Goal: Navigation & Orientation: Find specific page/section

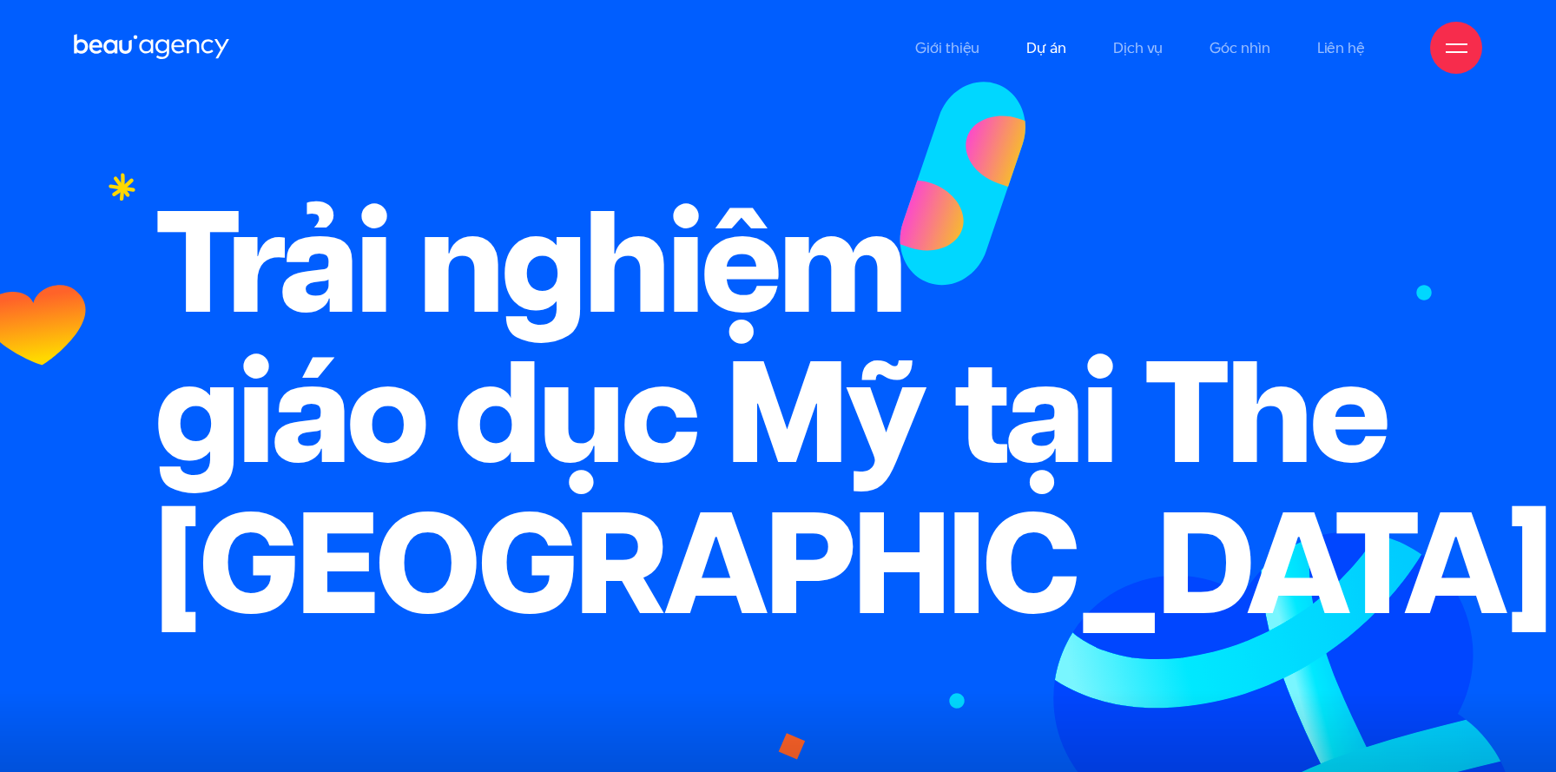
click at [1045, 33] on link "Dự án" at bounding box center [1046, 48] width 40 height 96
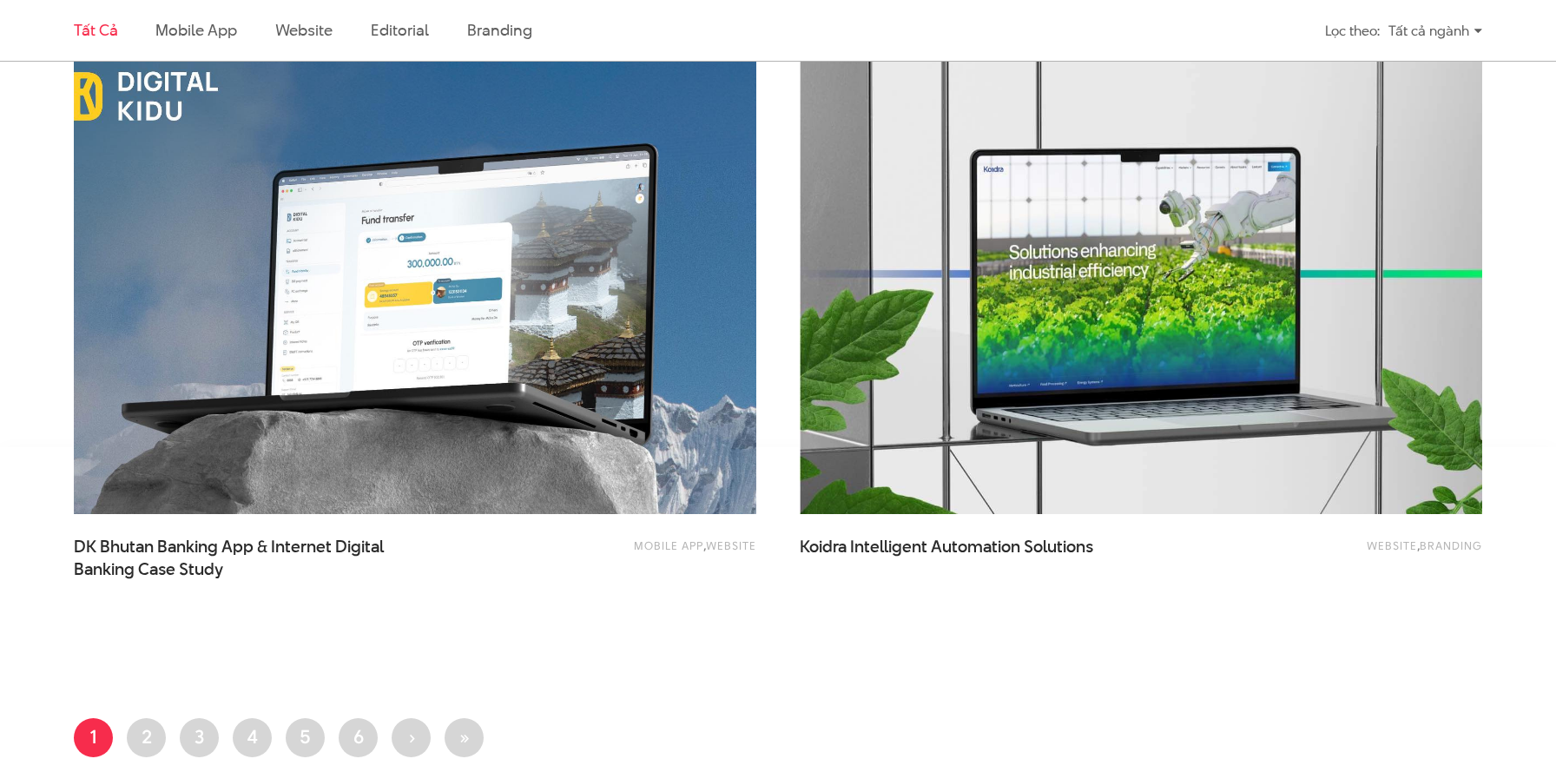
scroll to position [3820, 0]
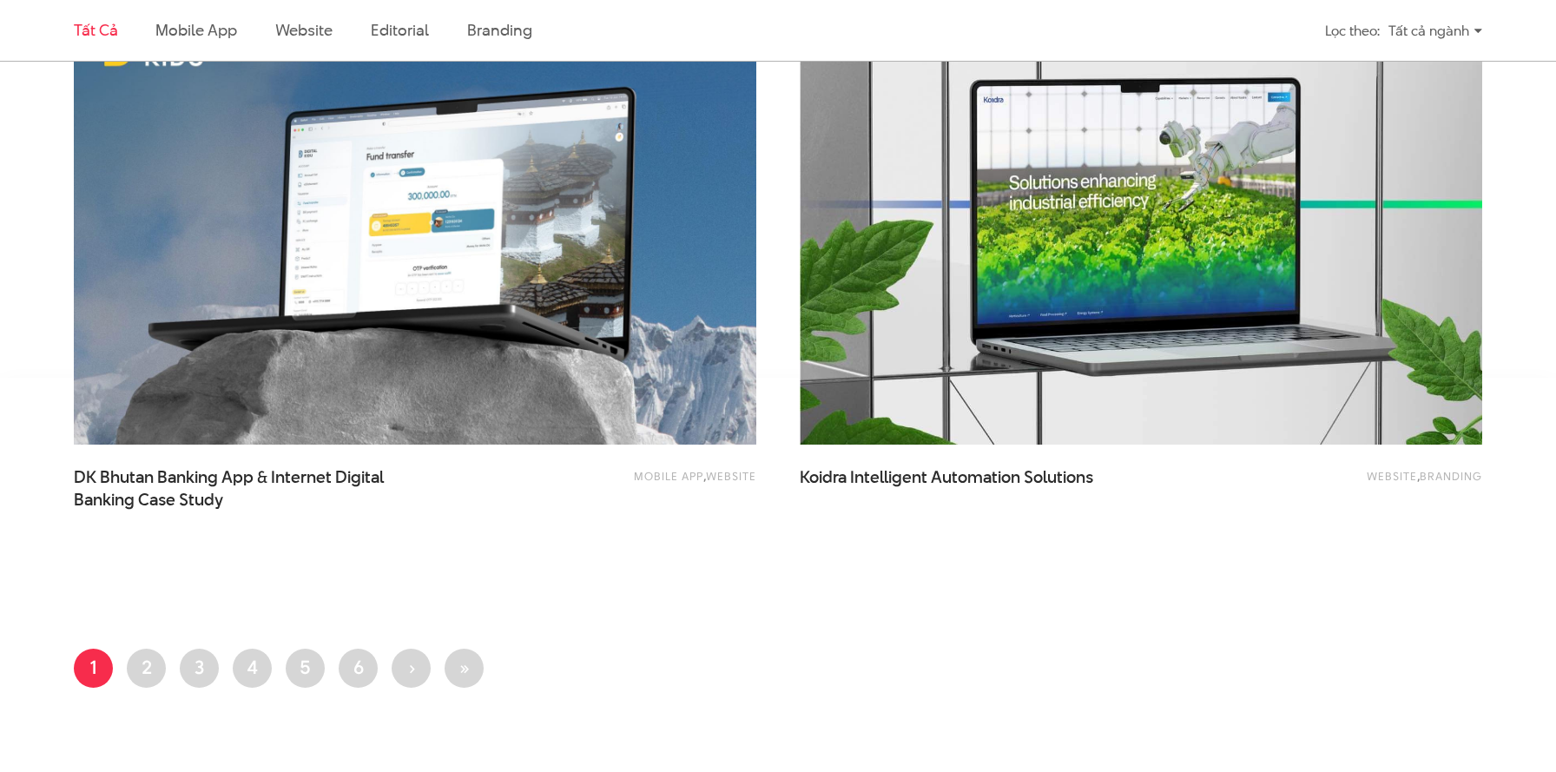
click at [159, 685] on li "Trang 2" at bounding box center [146, 668] width 39 height 39
click at [156, 674] on link "Trang 2" at bounding box center [146, 668] width 39 height 39
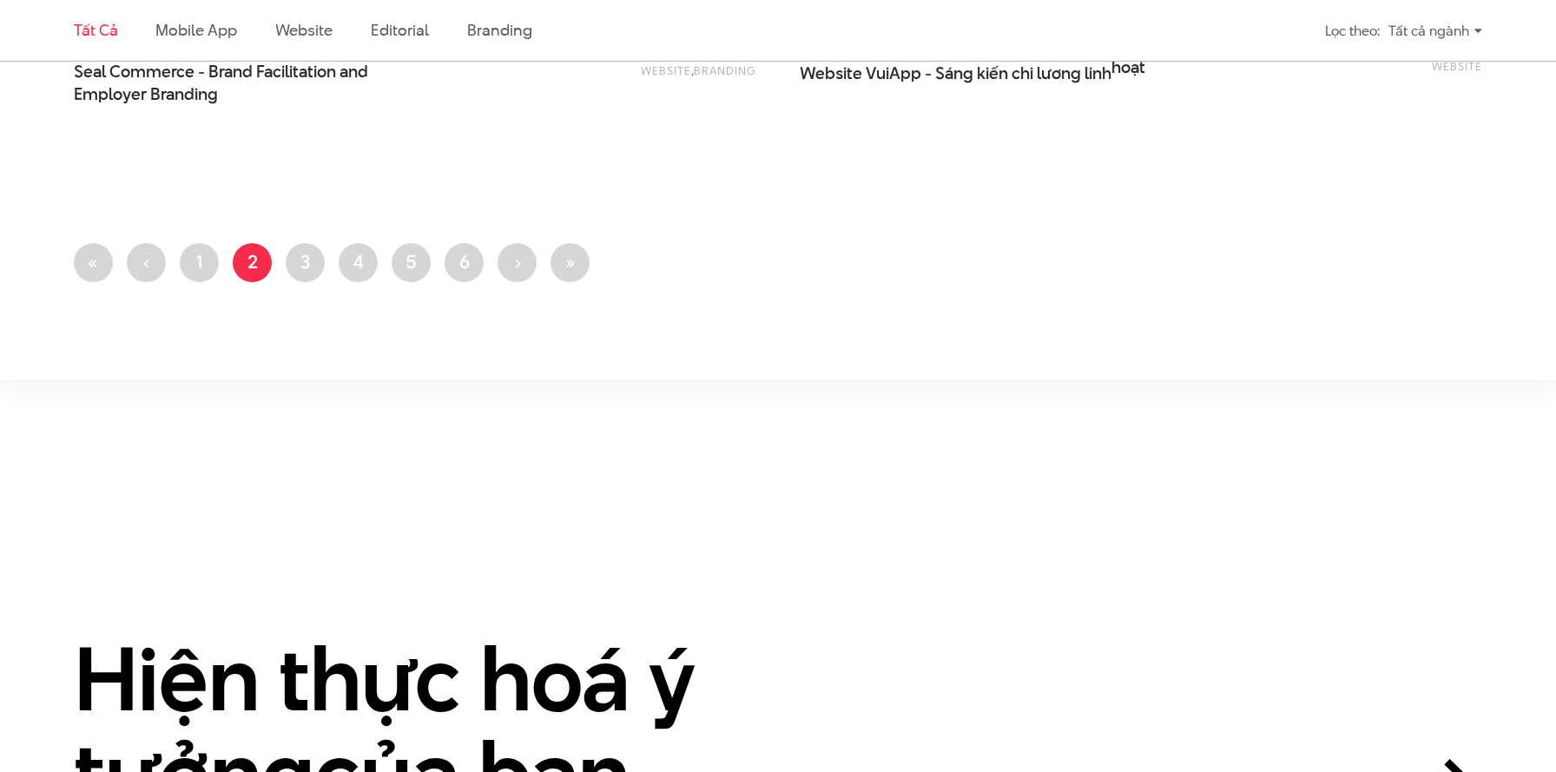
scroll to position [4230, 0]
click at [294, 267] on link "Trang 3" at bounding box center [305, 261] width 39 height 39
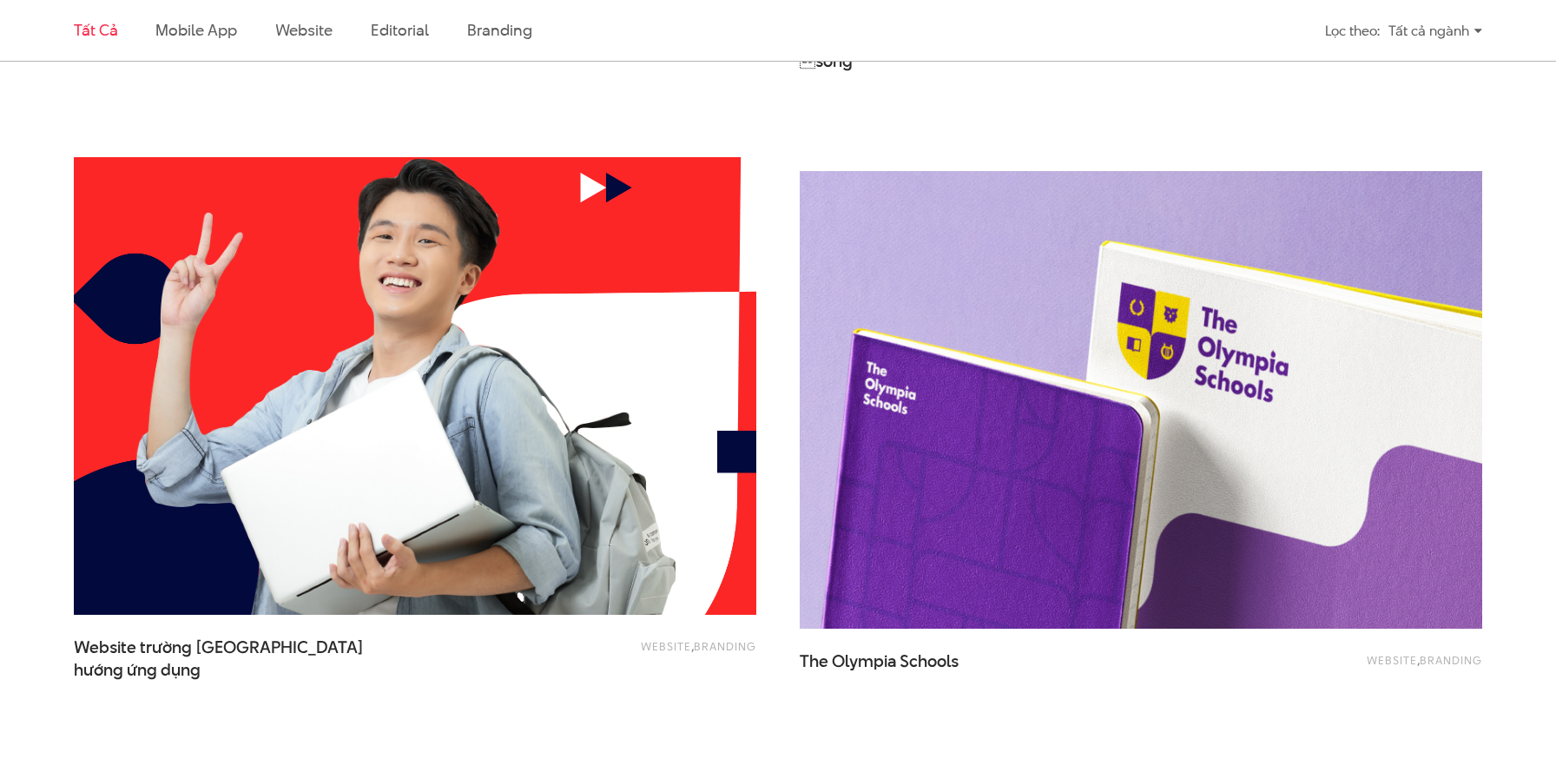
scroll to position [2933, 0]
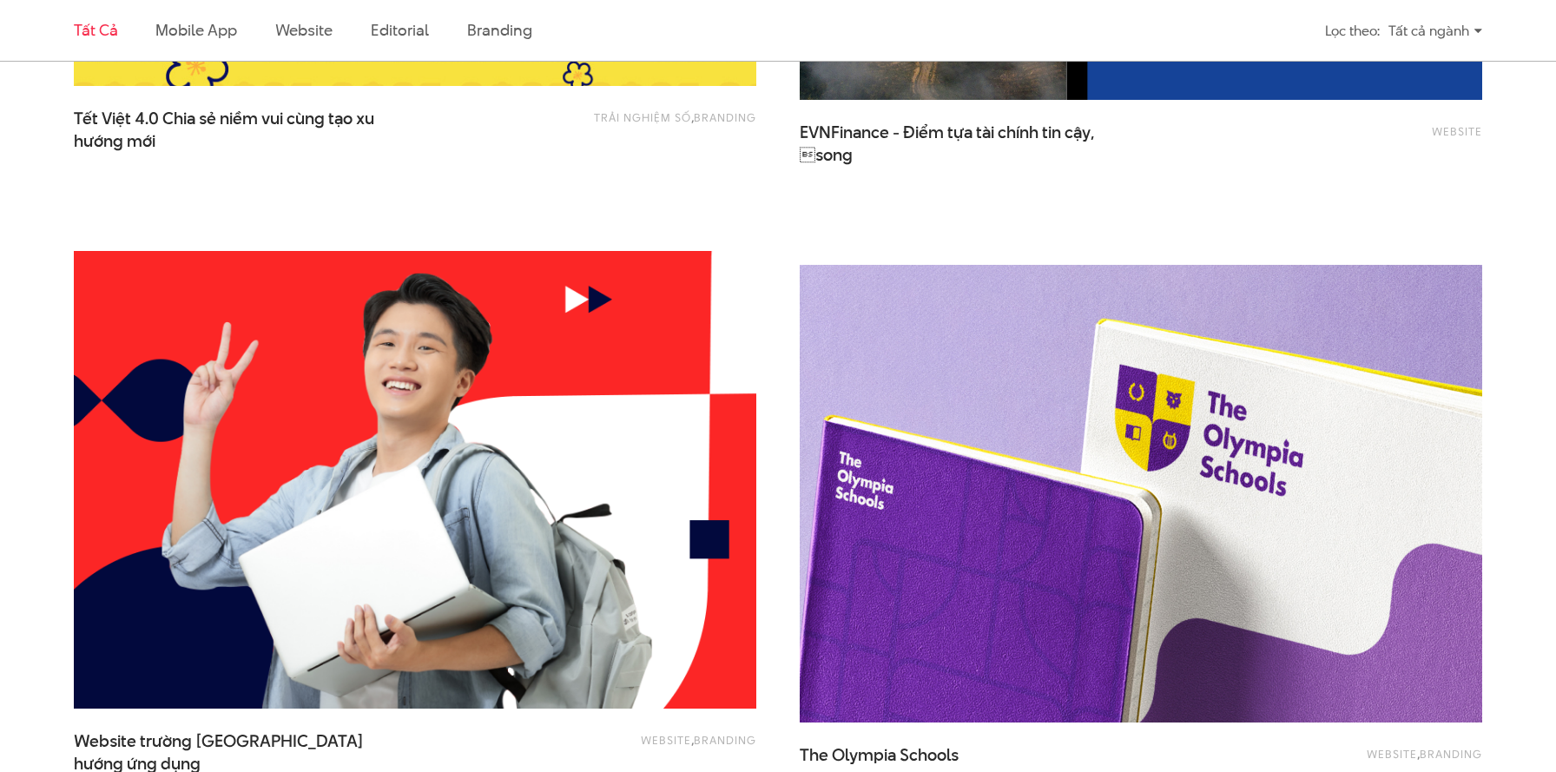
click at [1044, 496] on img at bounding box center [1141, 493] width 751 height 503
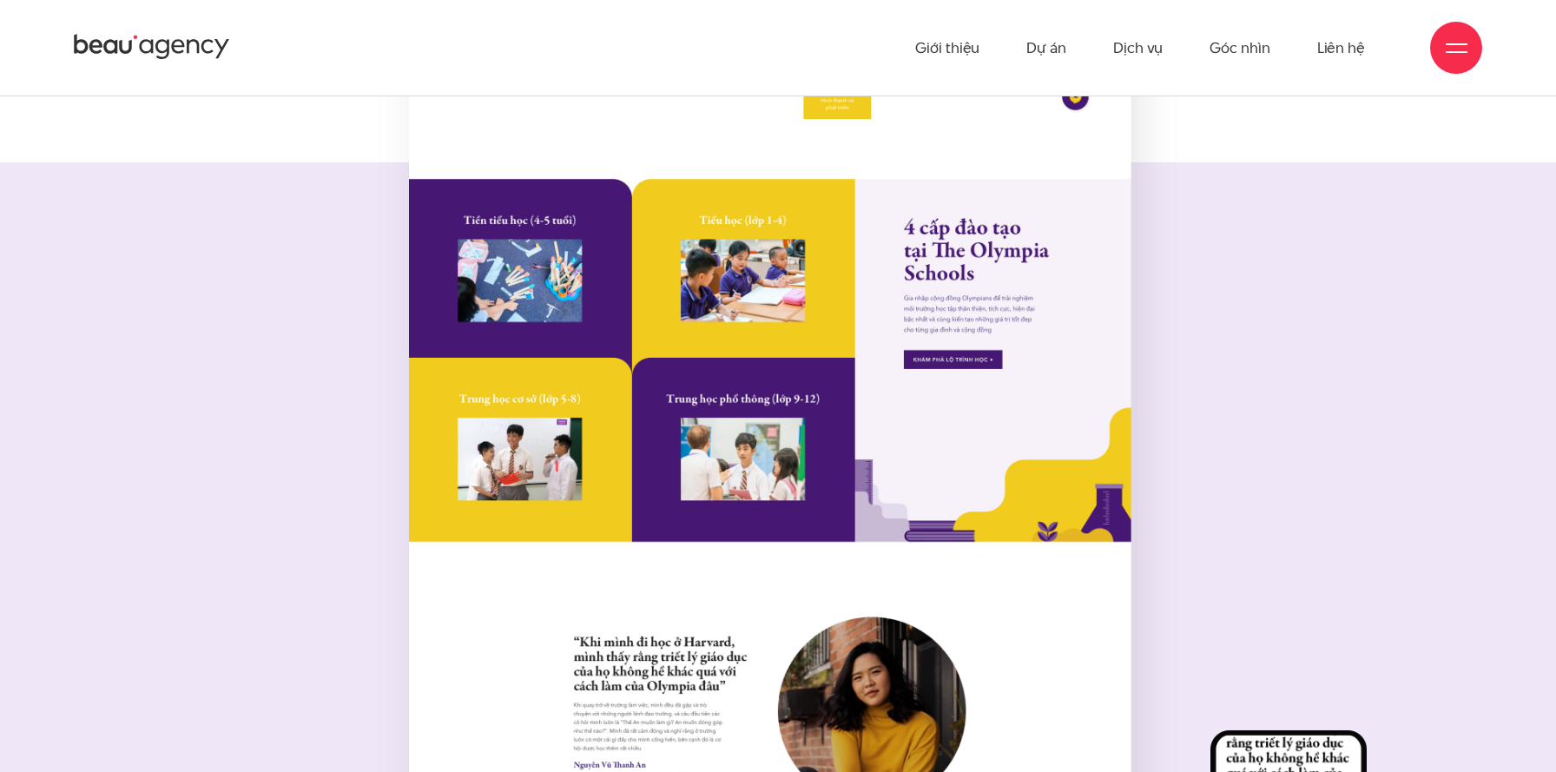
scroll to position [20813, 0]
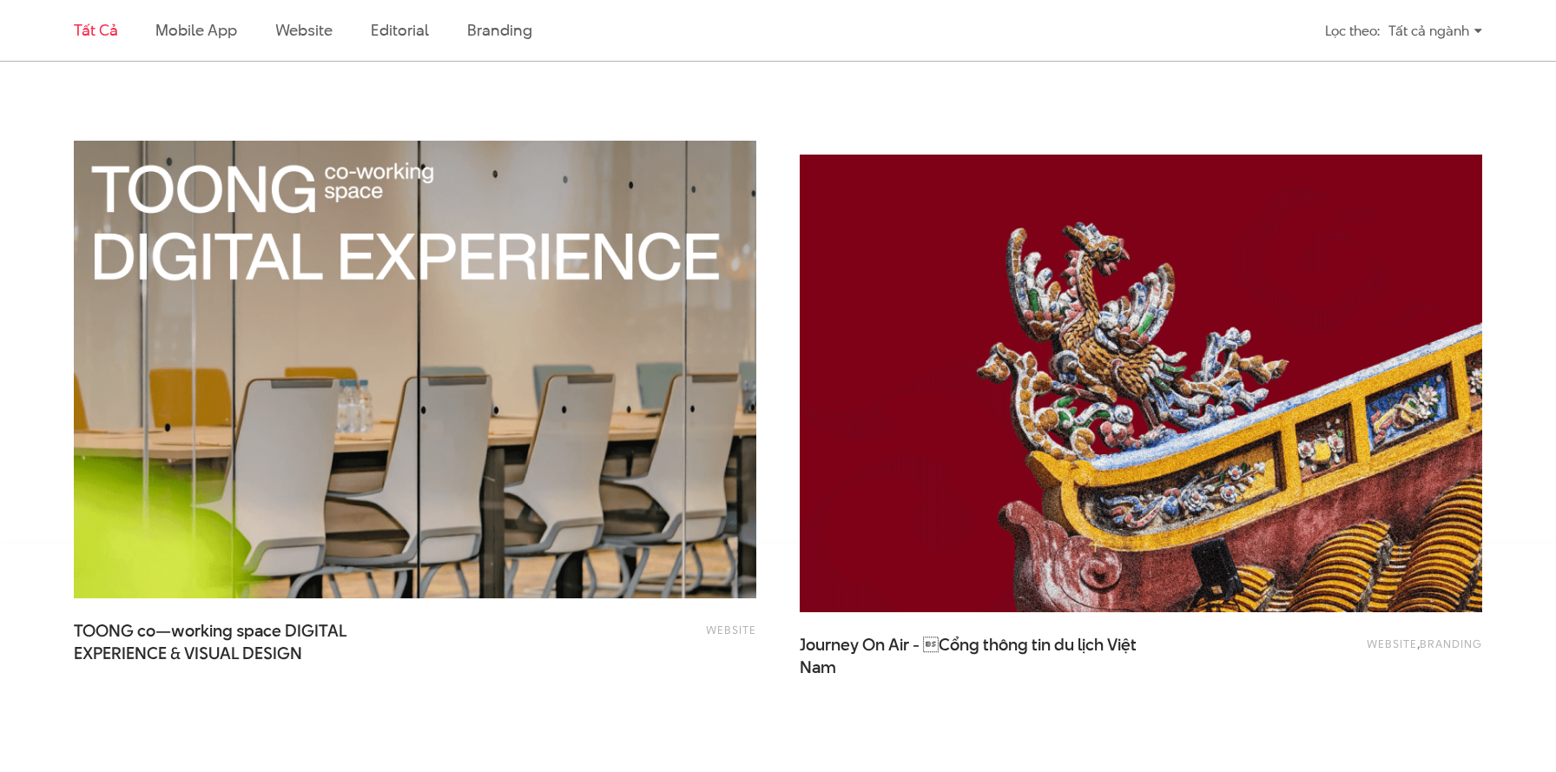
scroll to position [3716, 0]
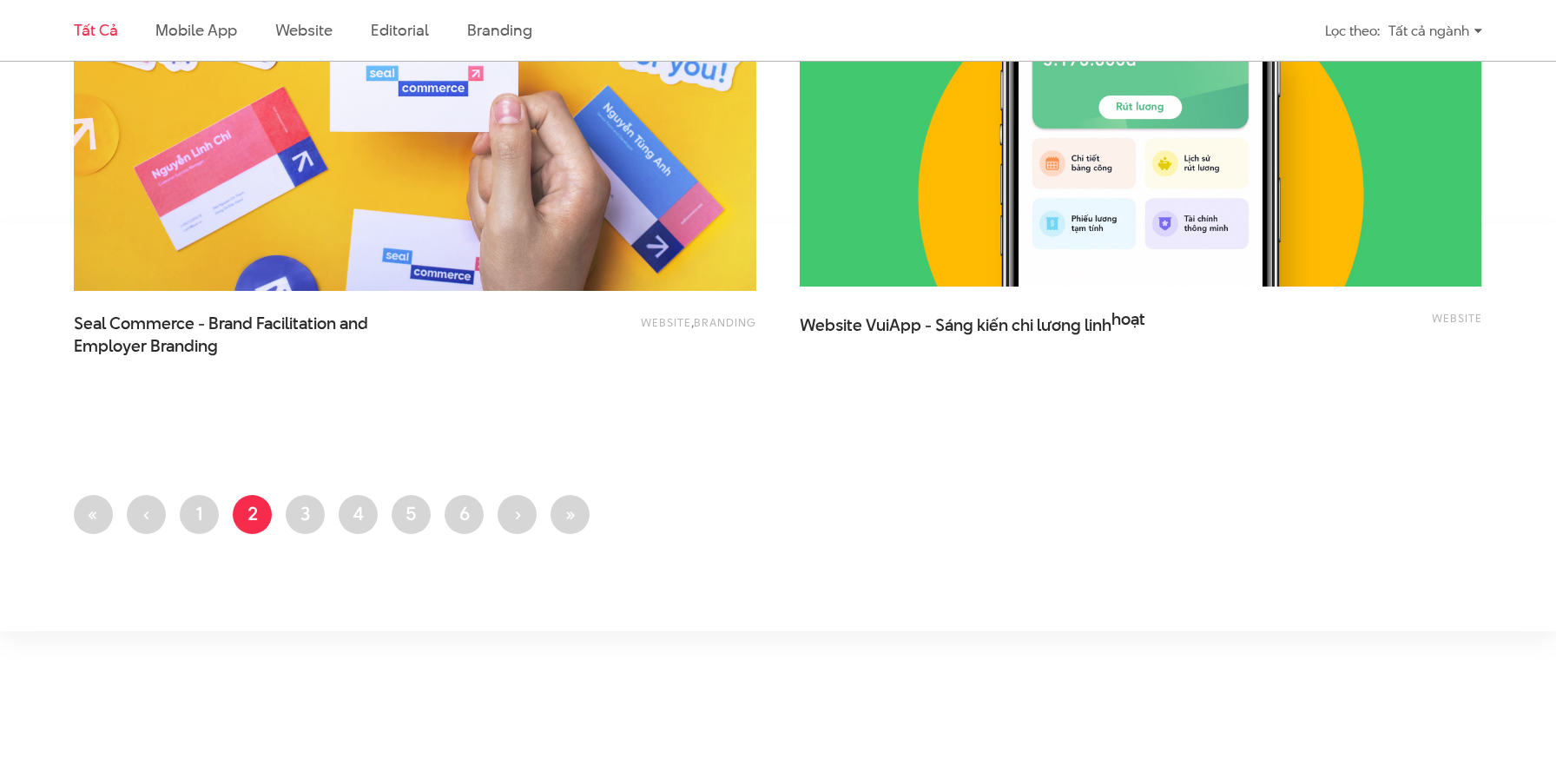
scroll to position [3940, 0]
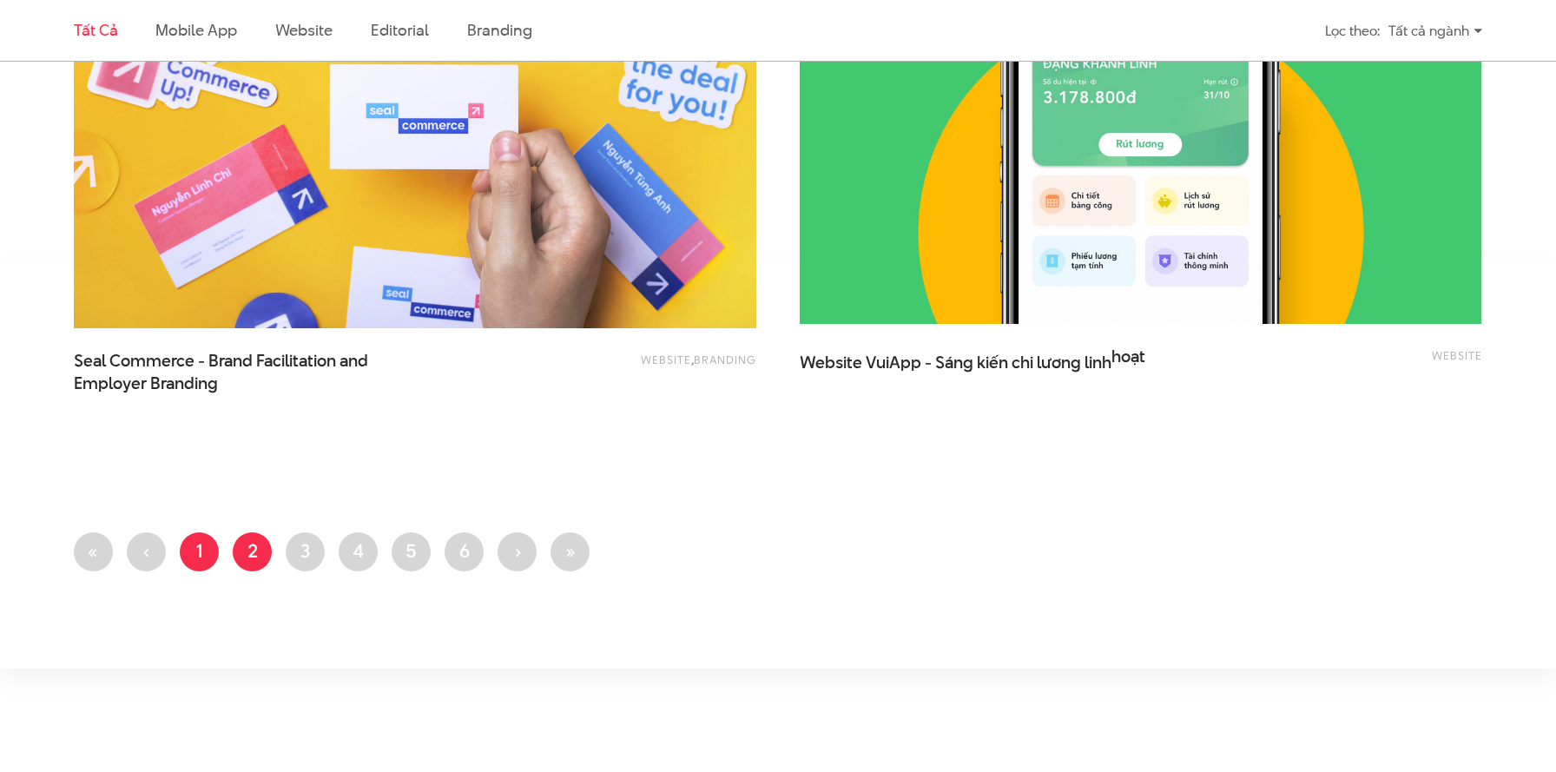
click at [208, 554] on link "Trang 1" at bounding box center [199, 551] width 39 height 39
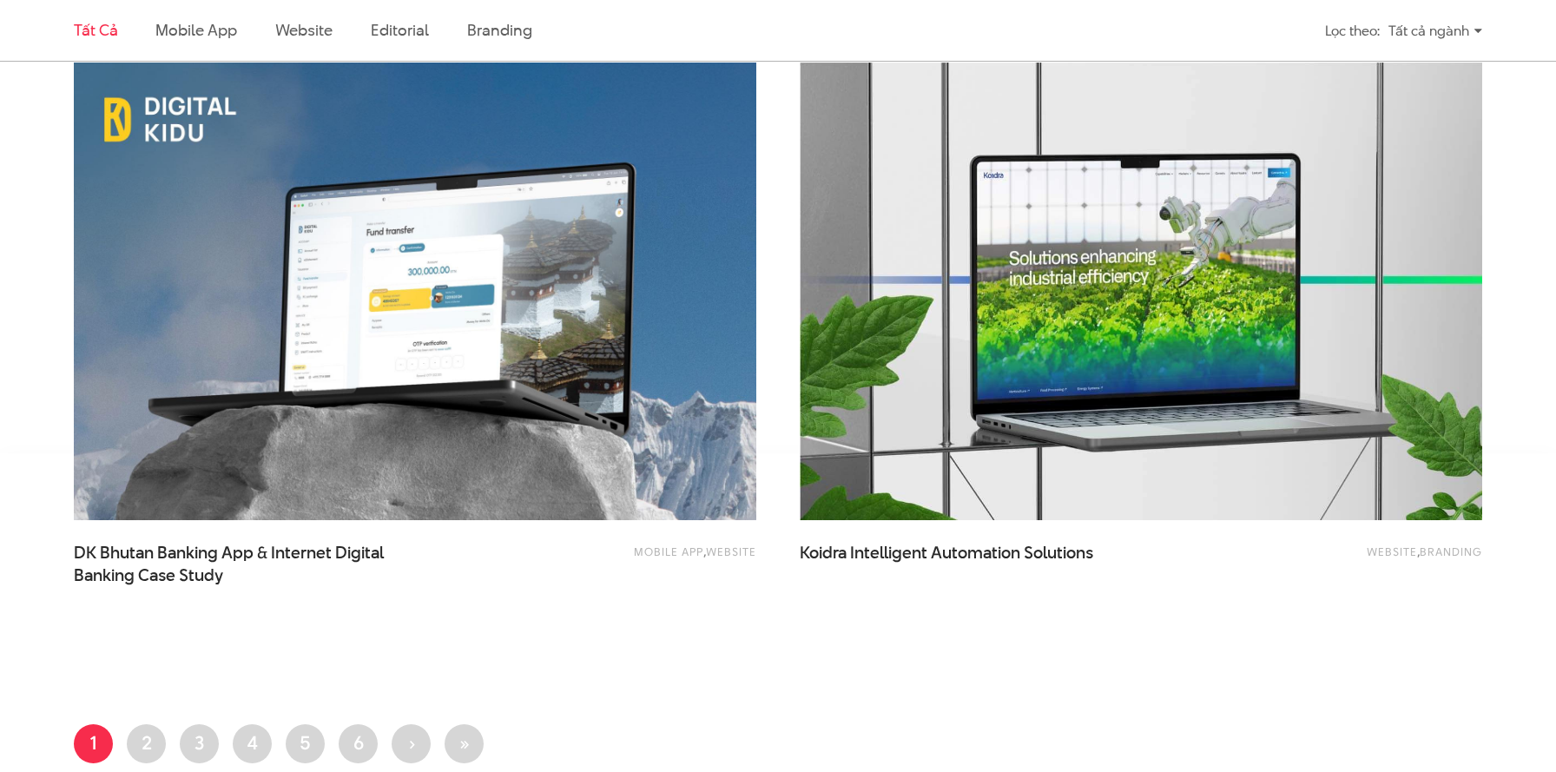
scroll to position [4212, 0]
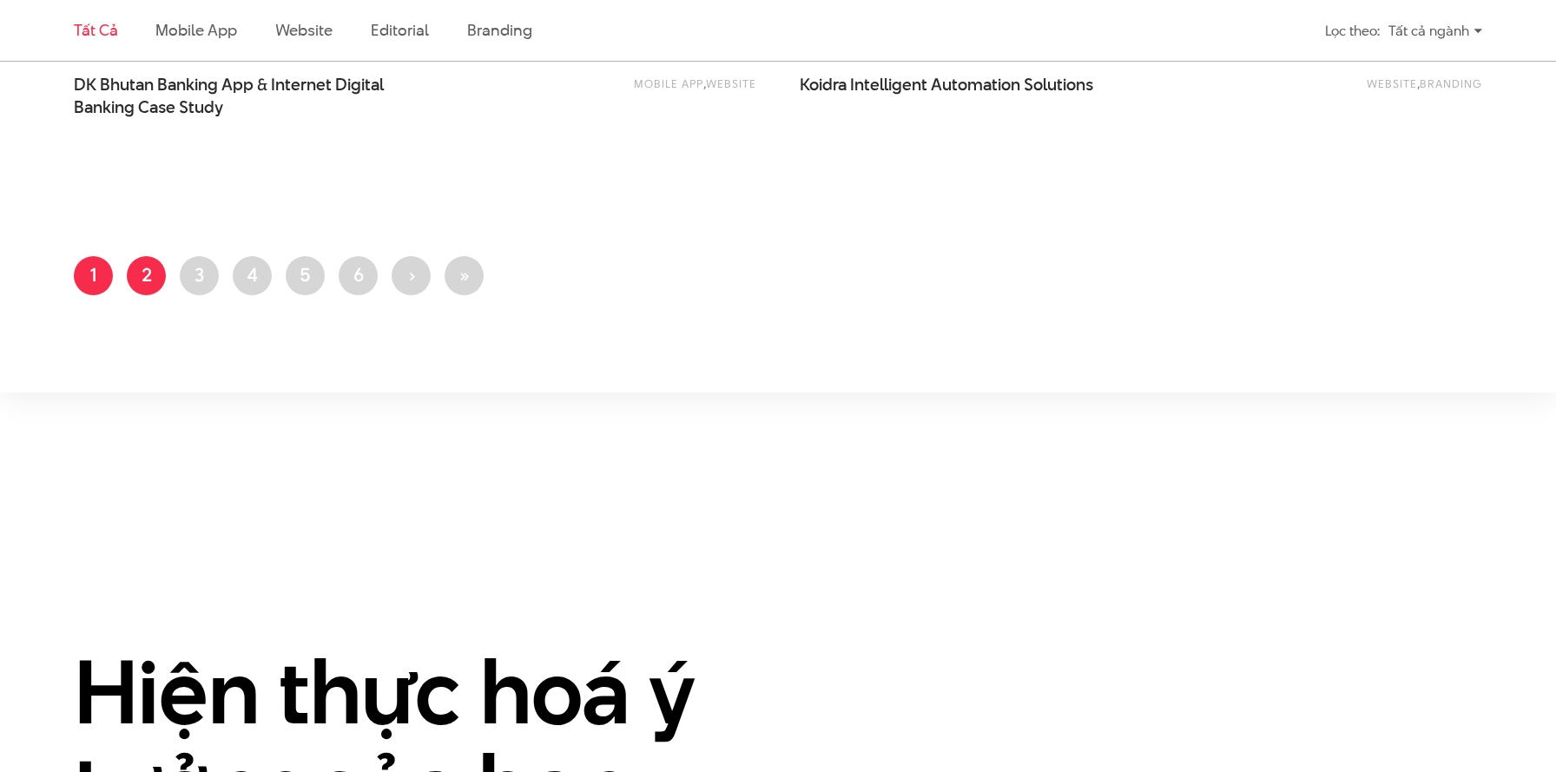
click at [148, 280] on link "Trang 2" at bounding box center [146, 275] width 39 height 39
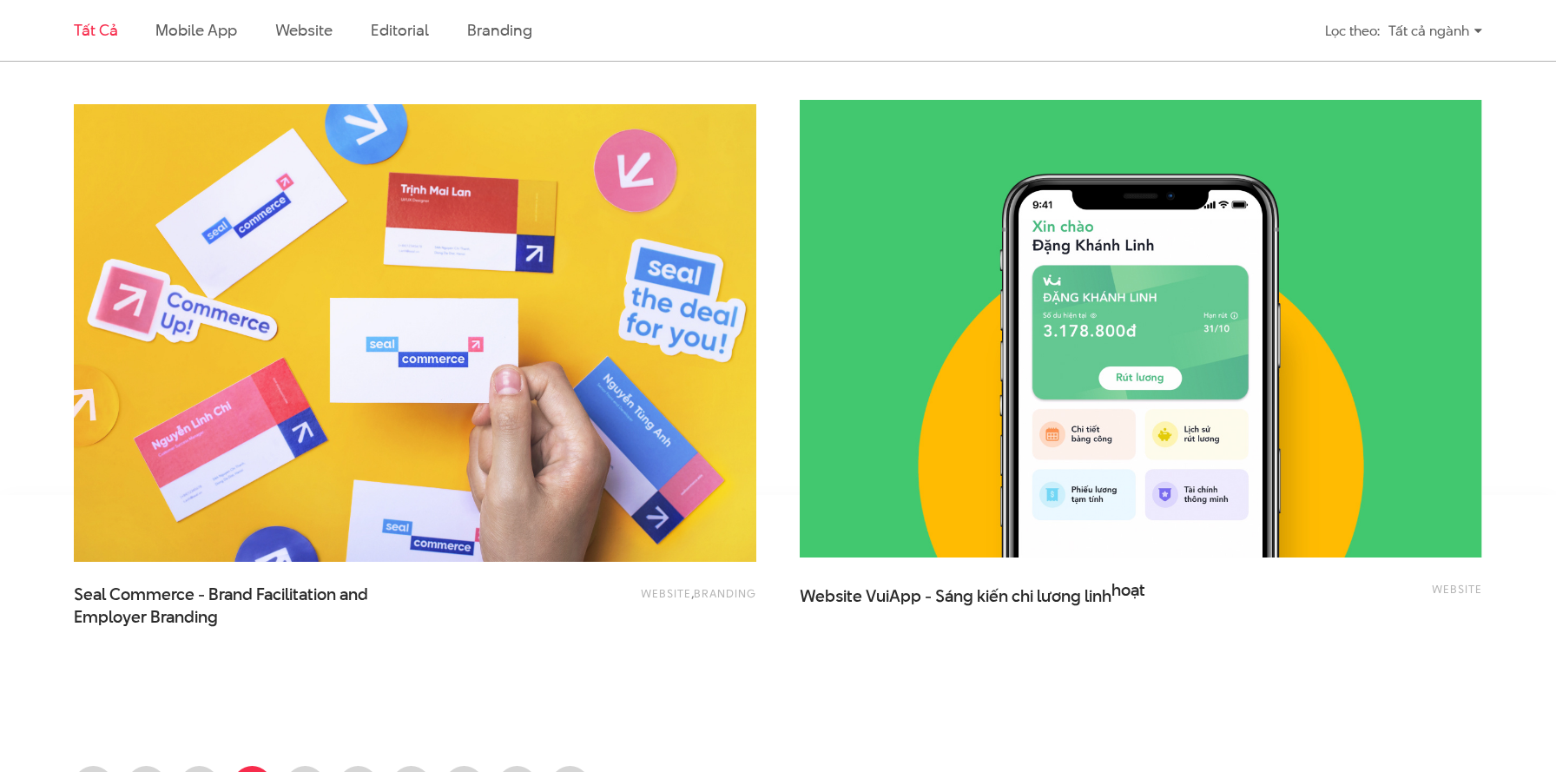
scroll to position [4361, 0]
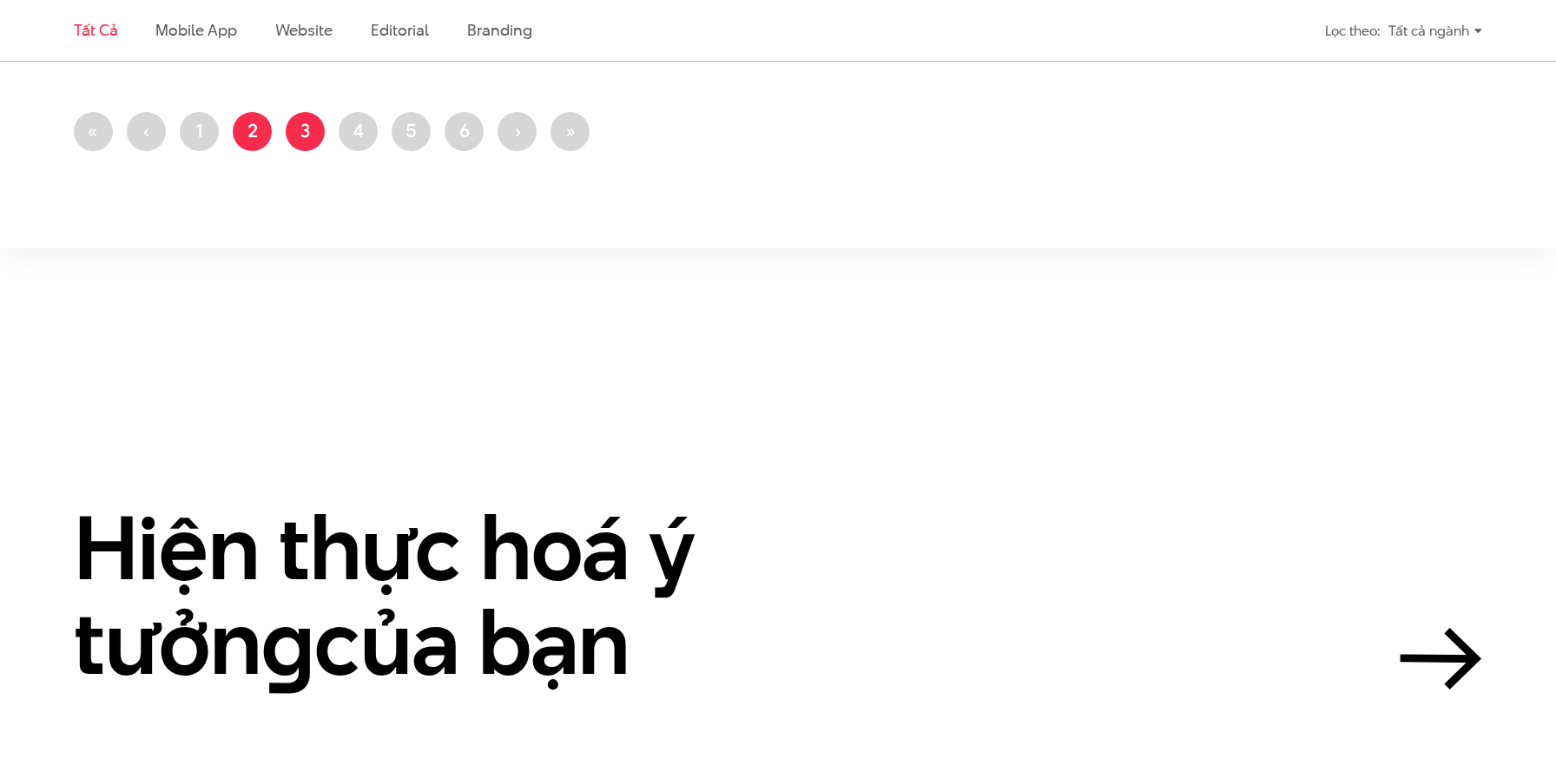
click at [307, 128] on link "Trang 3" at bounding box center [305, 131] width 39 height 39
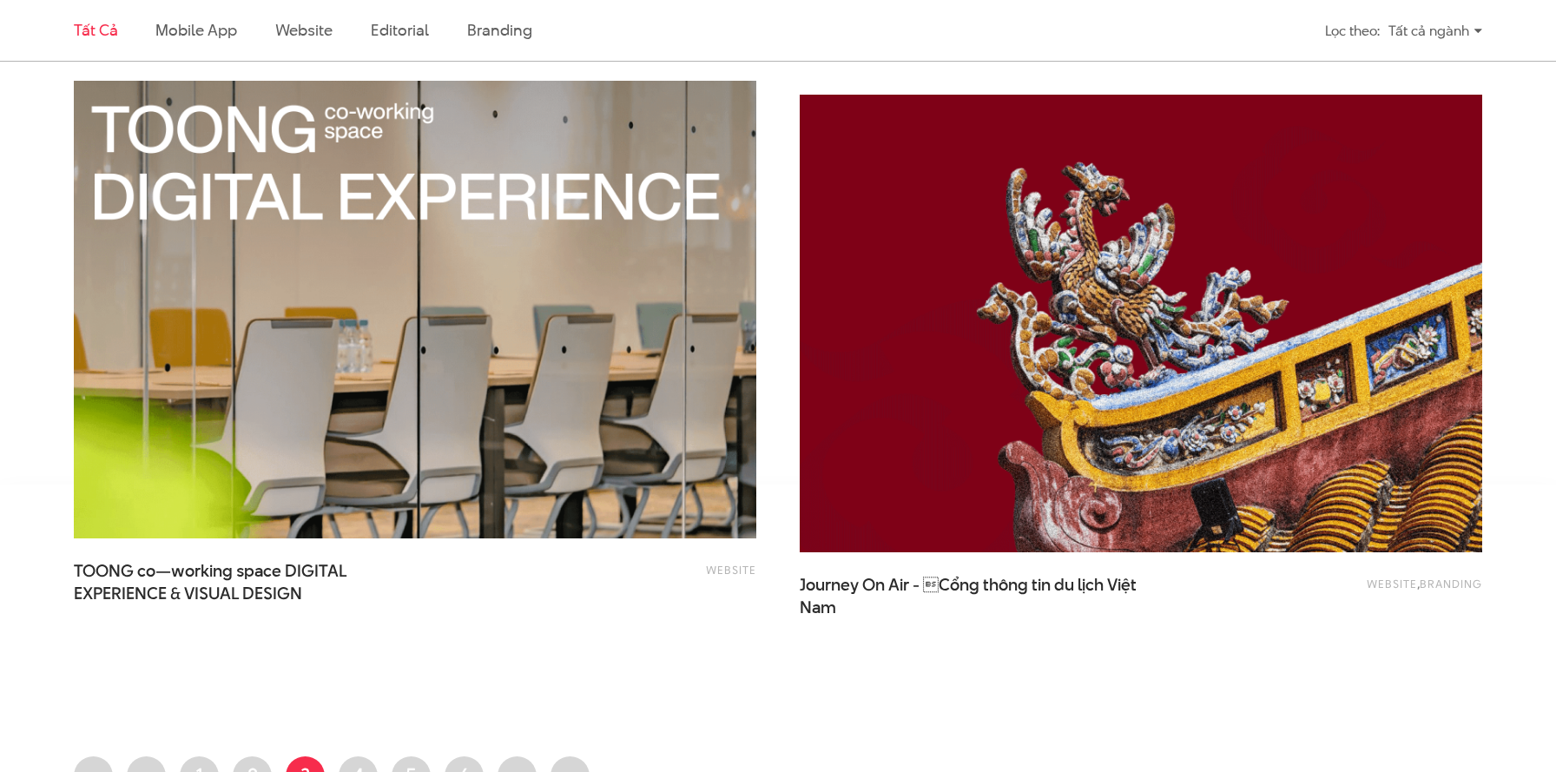
scroll to position [4094, 0]
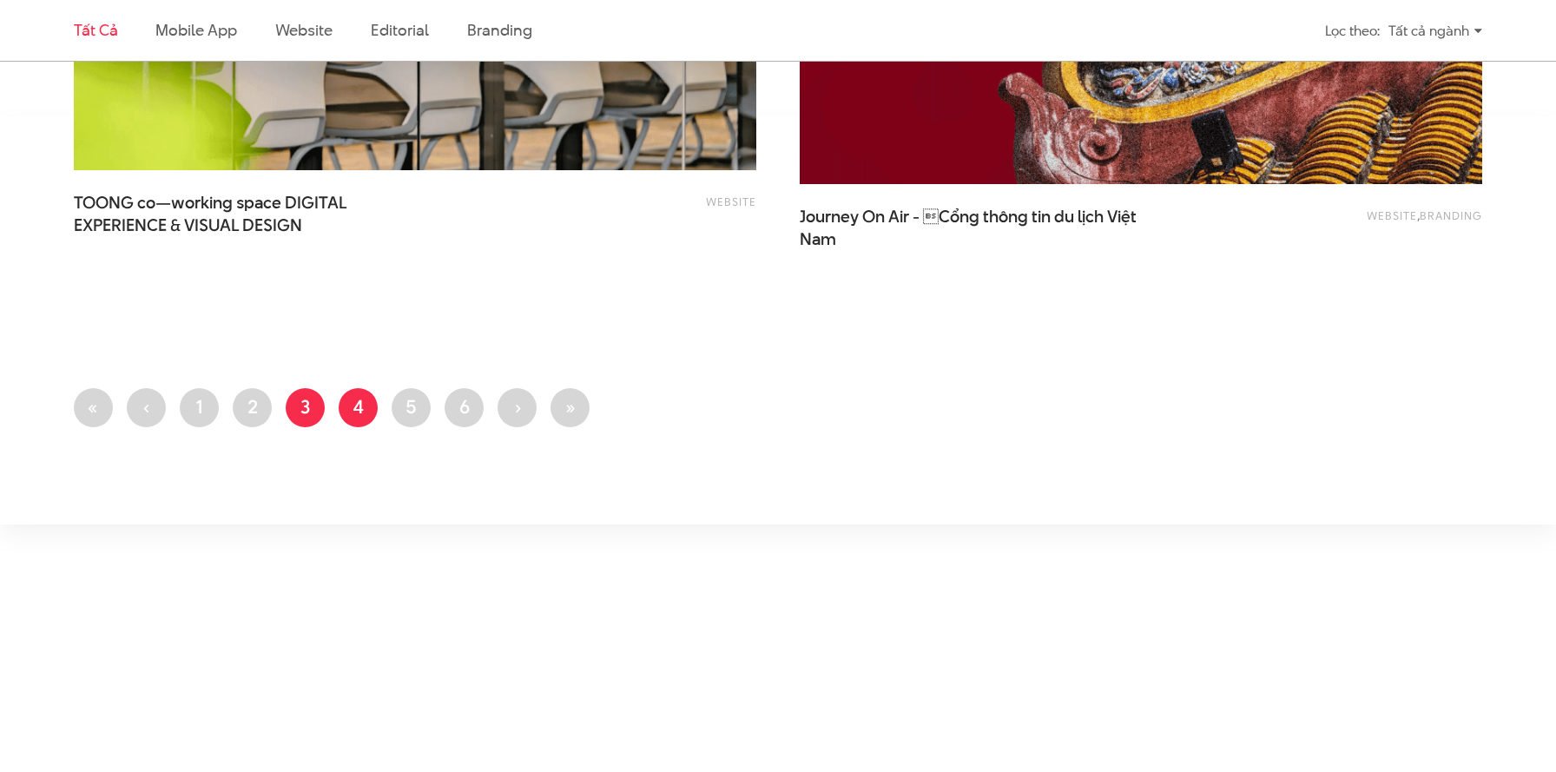
click at [364, 416] on link "Trang 4" at bounding box center [358, 407] width 39 height 39
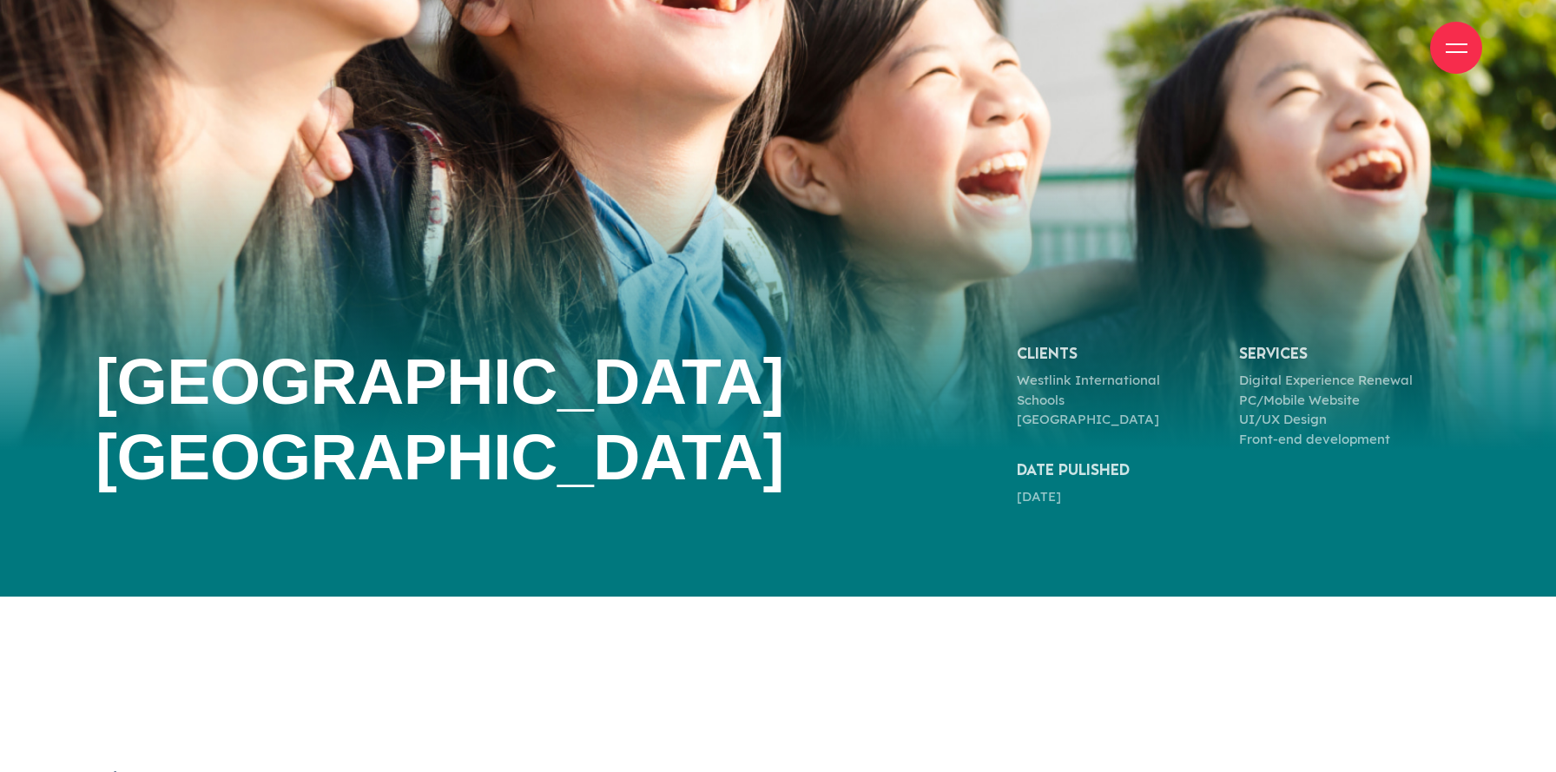
scroll to position [401, 0]
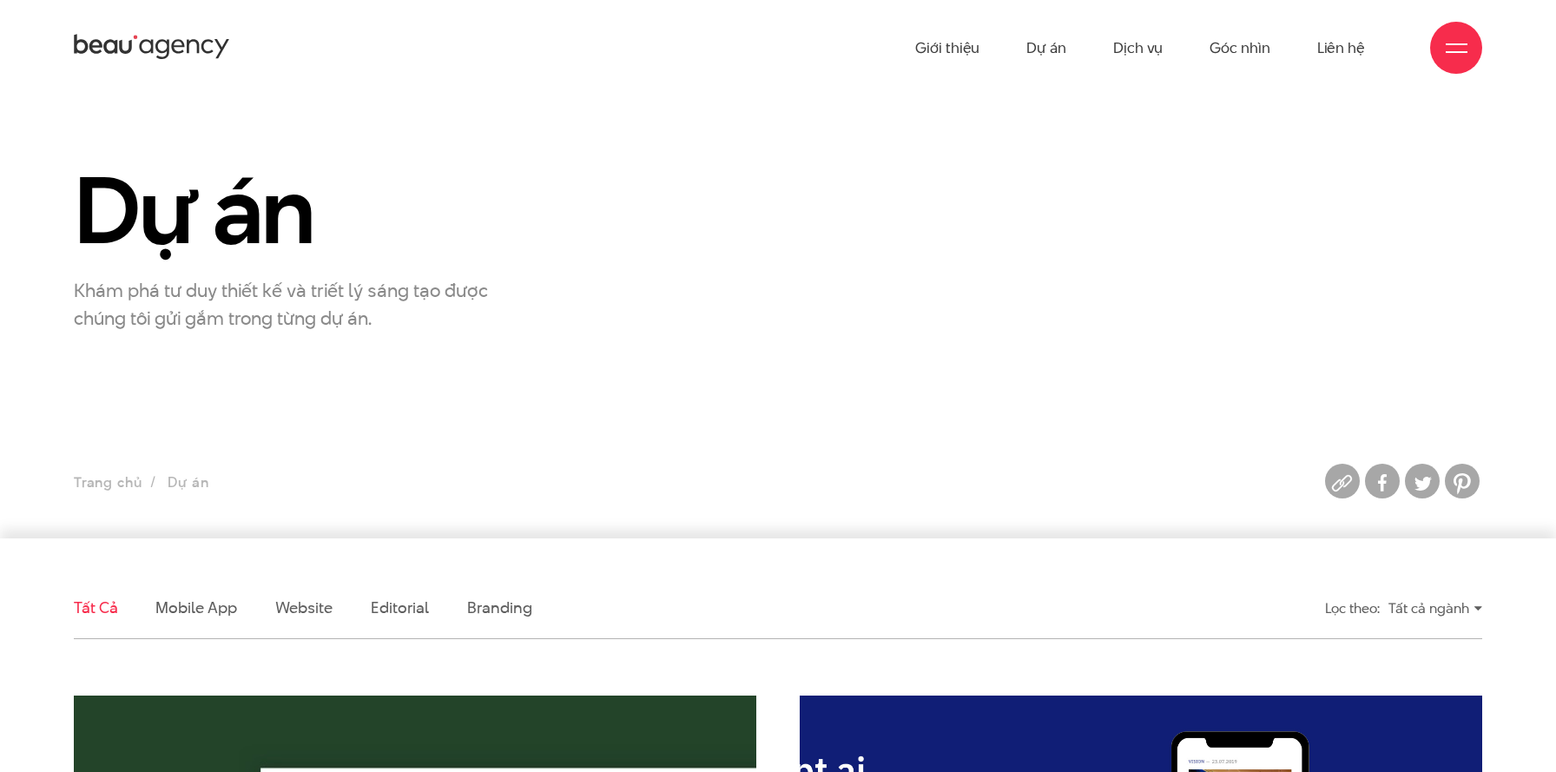
click at [849, 482] on ul "Trang chủ Dự án" at bounding box center [596, 483] width 1045 height 24
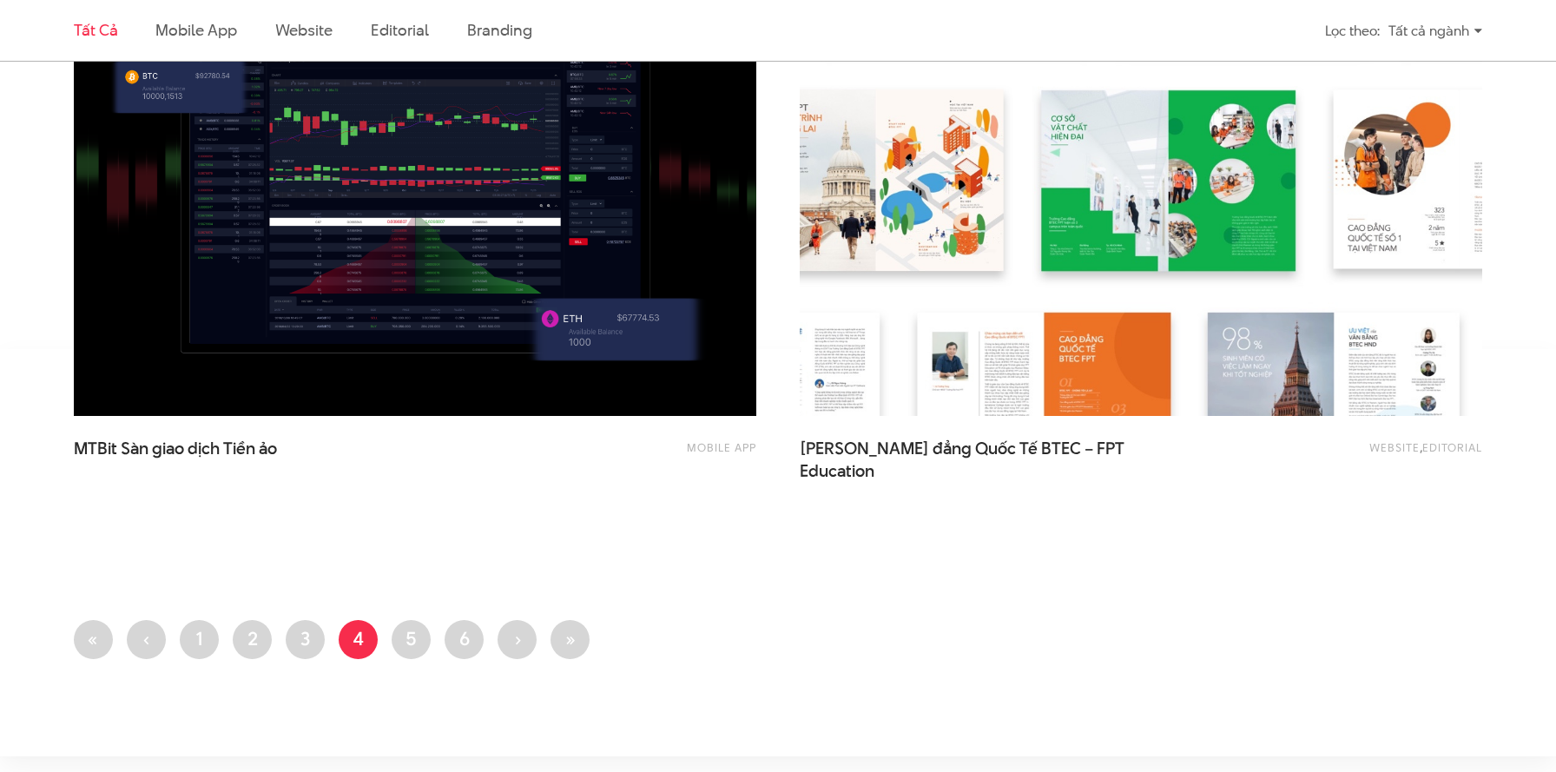
scroll to position [3847, 0]
click at [415, 635] on link "Trang 5" at bounding box center [411, 640] width 39 height 39
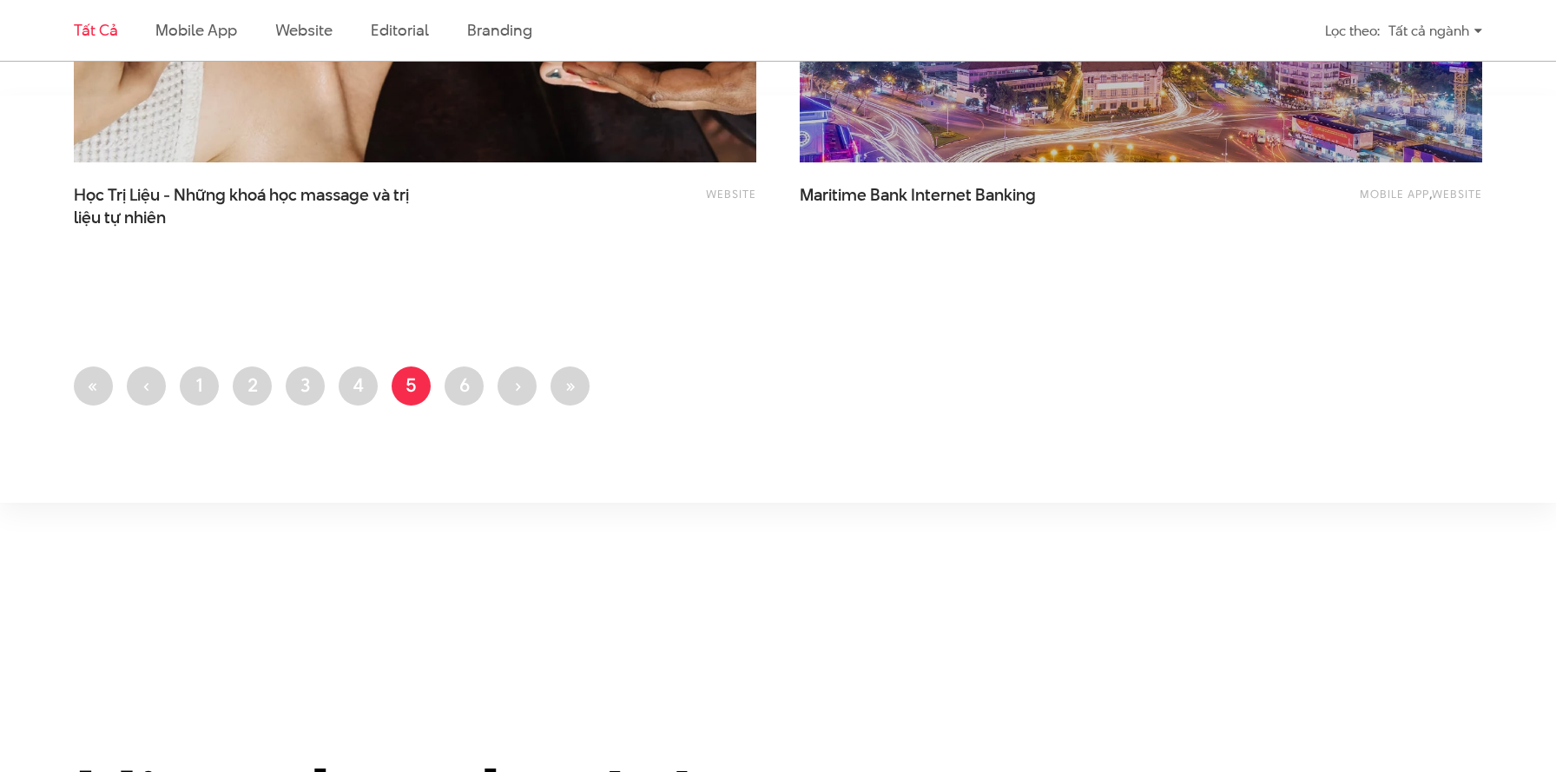
scroll to position [4120, 0]
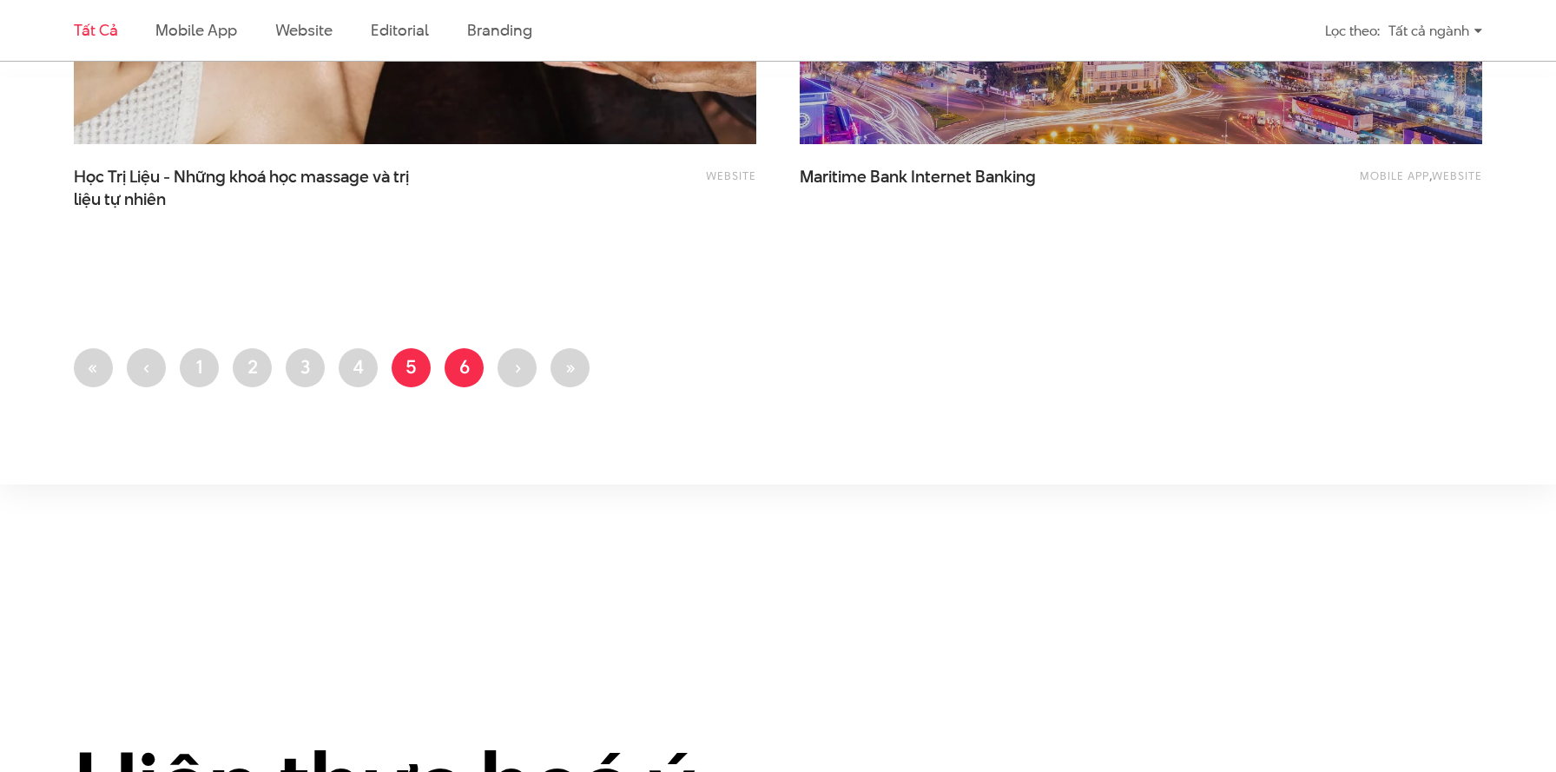
click at [465, 356] on link "Trang 6" at bounding box center [464, 367] width 39 height 39
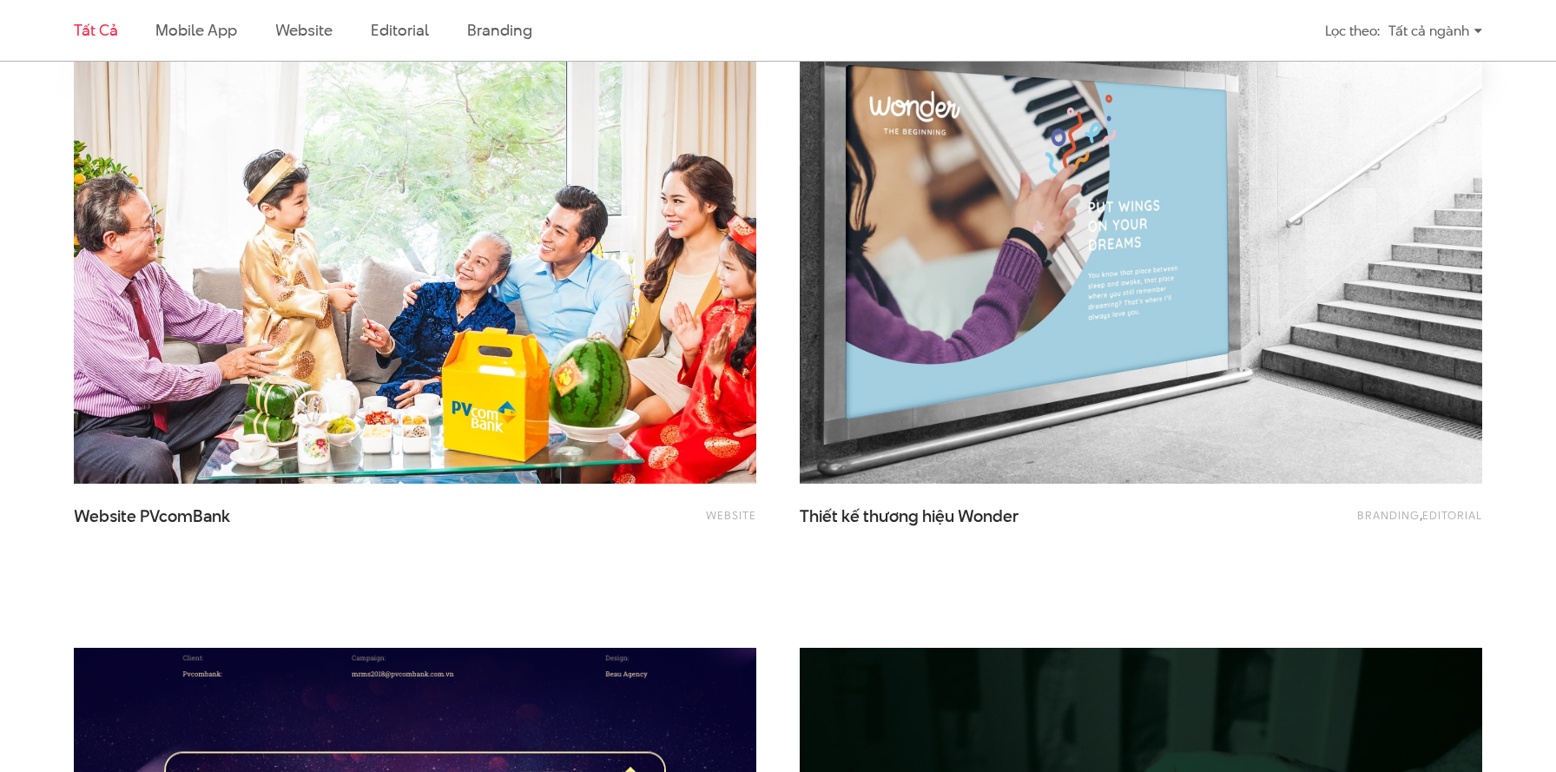
scroll to position [795, 0]
